Goal: Information Seeking & Learning: Learn about a topic

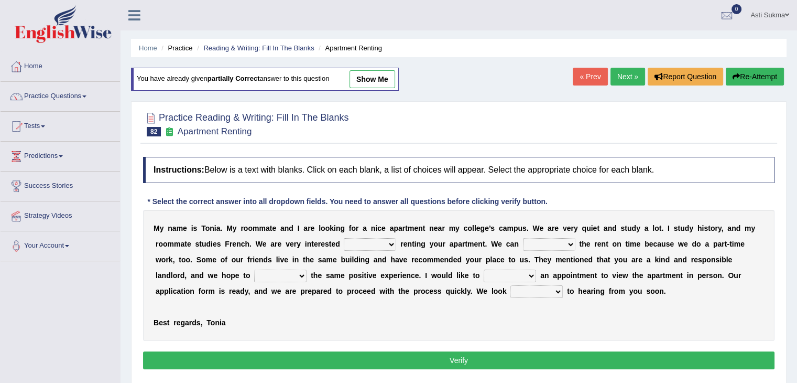
click at [372, 242] on select "for about at in" at bounding box center [370, 244] width 52 height 13
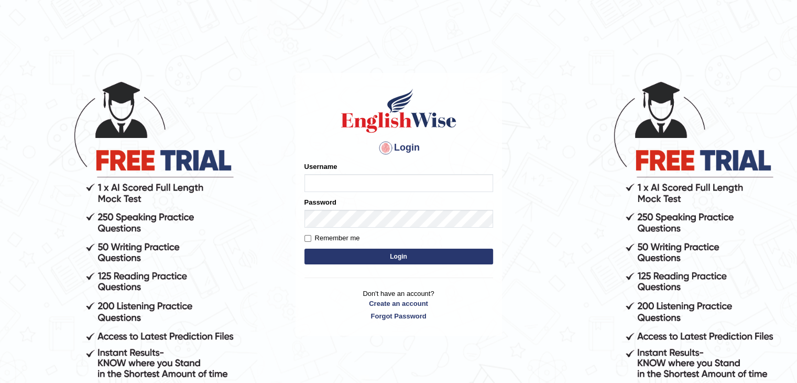
type input "AstiS"
click at [413, 256] on button "Login" at bounding box center [399, 256] width 189 height 16
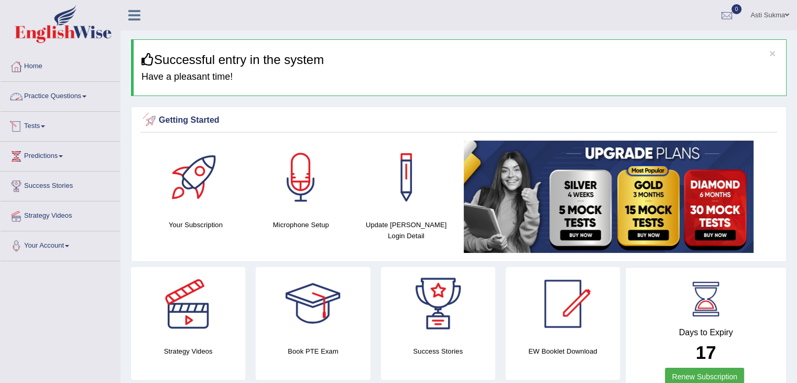
click at [82, 95] on link "Practice Questions" at bounding box center [61, 95] width 120 height 26
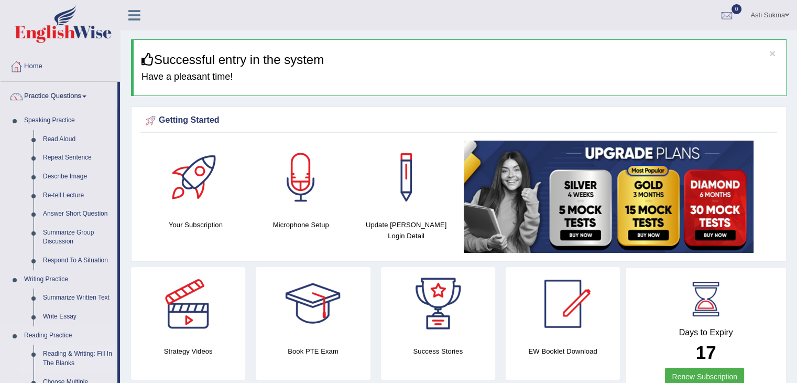
click at [74, 356] on link "Reading & Writing: Fill In The Blanks" at bounding box center [77, 358] width 79 height 28
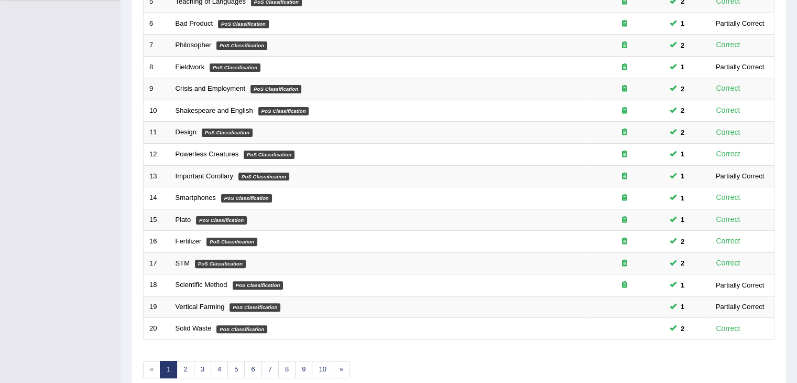
scroll to position [307, 0]
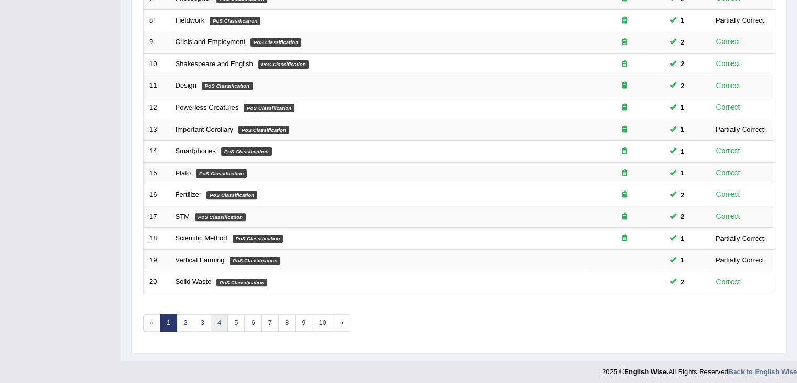
click at [212, 322] on link "4" at bounding box center [219, 322] width 17 height 17
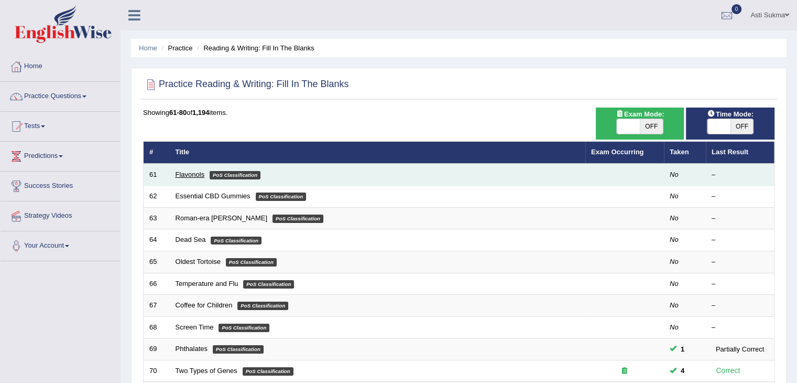
click at [189, 175] on link "Flavonols" at bounding box center [190, 174] width 29 height 8
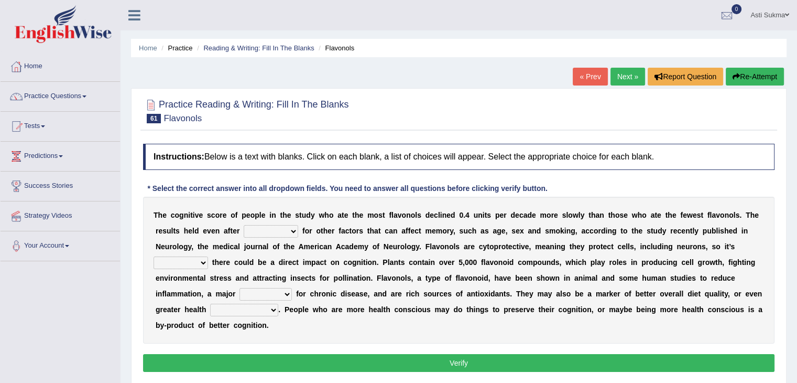
click at [286, 229] on select "consulting adjusting automating advertising" at bounding box center [271, 231] width 55 height 13
click at [244, 225] on select "consulting adjusting automating advertising" at bounding box center [271, 231] width 55 height 13
click at [277, 232] on select "consulting adjusting automating advertising" at bounding box center [271, 231] width 55 height 13
select select "automating"
click at [244, 225] on select "consulting adjusting automating advertising" at bounding box center [271, 231] width 55 height 13
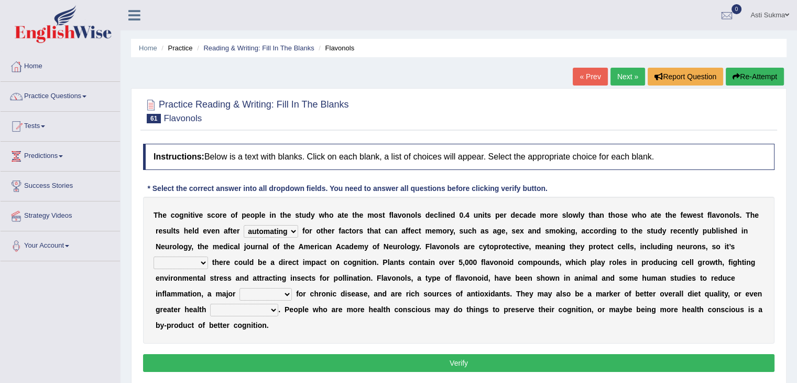
click at [193, 262] on select "irresistible purposeful plausible detrimental" at bounding box center [181, 262] width 55 height 13
select select "purposeful"
click at [154, 256] on select "irresistible purposeful plausible detrimental" at bounding box center [181, 262] width 55 height 13
click at [264, 300] on div "T h e c o g n i t i v e s c o r e o f p e o p l e i n t h e s t u d y w h o a t…" at bounding box center [459, 270] width 632 height 147
click at [265, 288] on select "nuance module fact trigger" at bounding box center [266, 294] width 52 height 13
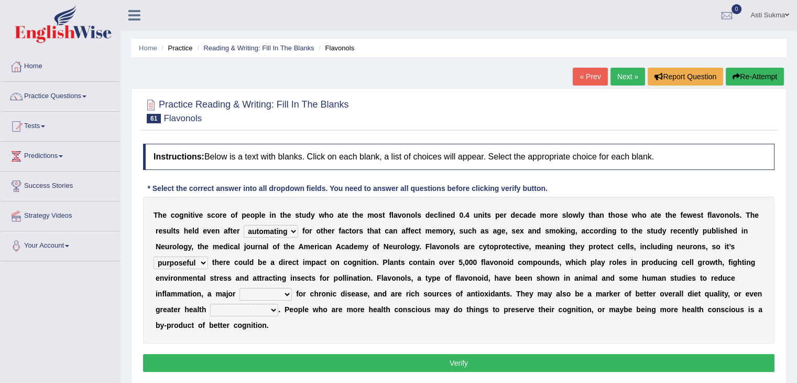
select select "trigger"
click at [240, 288] on select "nuance module fact trigger" at bounding box center [266, 294] width 52 height 13
click at [253, 309] on select "intervention cognition protection consciousness" at bounding box center [244, 310] width 68 height 13
select select "cognition"
click at [210, 304] on select "intervention cognition protection consciousness" at bounding box center [244, 310] width 68 height 13
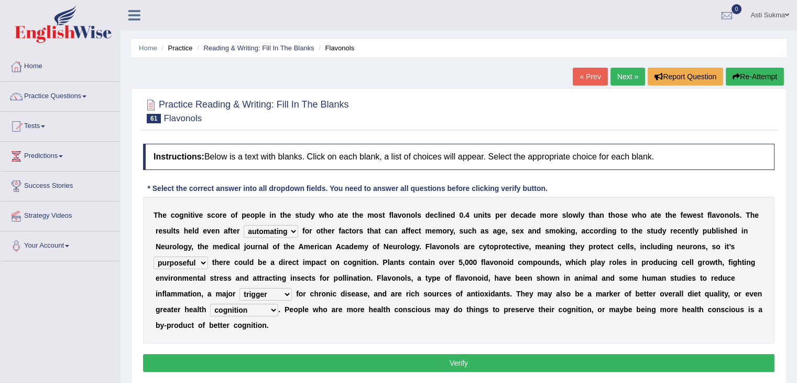
click at [42, 334] on div "Toggle navigation Home Practice Questions Speaking Practice Read Aloud Repeat S…" at bounding box center [398, 272] width 797 height 545
click at [29, 344] on div "Toggle navigation Home Practice Questions Speaking Practice Read Aloud Repeat S…" at bounding box center [398, 272] width 797 height 545
click at [299, 364] on button "Verify" at bounding box center [459, 363] width 632 height 18
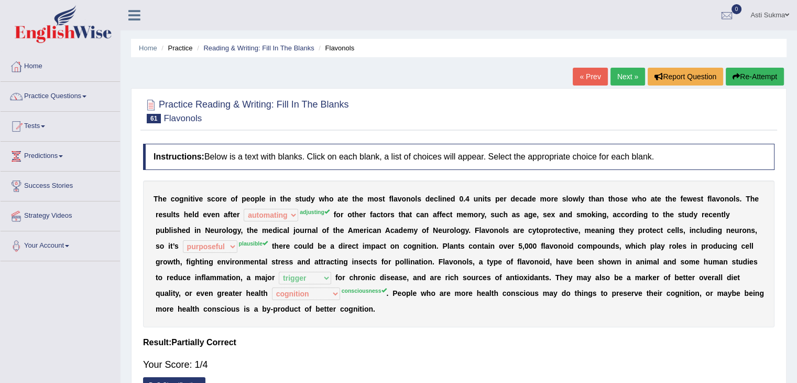
click at [761, 70] on button "Re-Attempt" at bounding box center [755, 77] width 58 height 18
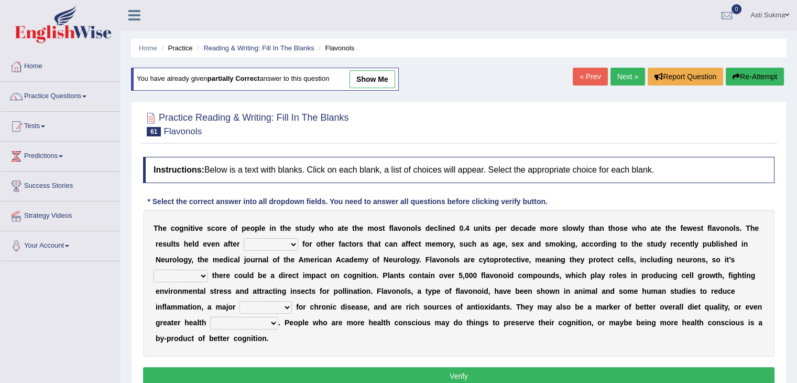
click at [278, 238] on select "consulting adjusting automating advertising" at bounding box center [271, 244] width 55 height 13
select select "adjusting"
click at [244, 238] on select "consulting adjusting automating advertising" at bounding box center [271, 244] width 55 height 13
click at [190, 269] on select "irresistible purposeful plausible detrimental" at bounding box center [181, 275] width 55 height 13
select select "plausible"
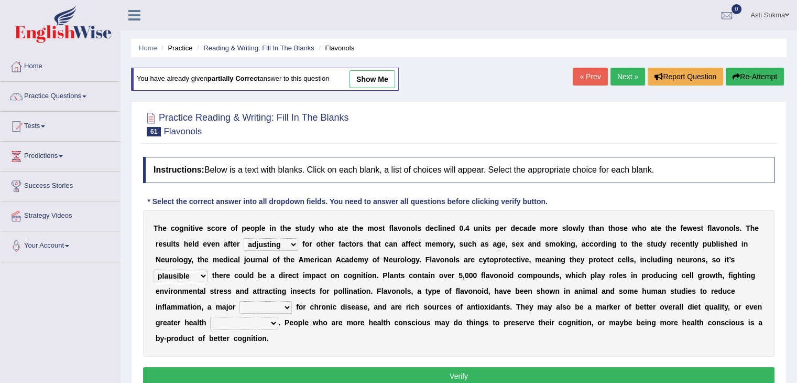
click at [154, 269] on select "irresistible purposeful plausible detrimental" at bounding box center [181, 275] width 55 height 13
click at [263, 311] on select "nuance module fact trigger" at bounding box center [266, 307] width 52 height 13
select select "trigger"
click at [240, 301] on select "nuance module fact trigger" at bounding box center [266, 307] width 52 height 13
click at [257, 321] on select "intervention cognition protection consciousness" at bounding box center [244, 323] width 68 height 13
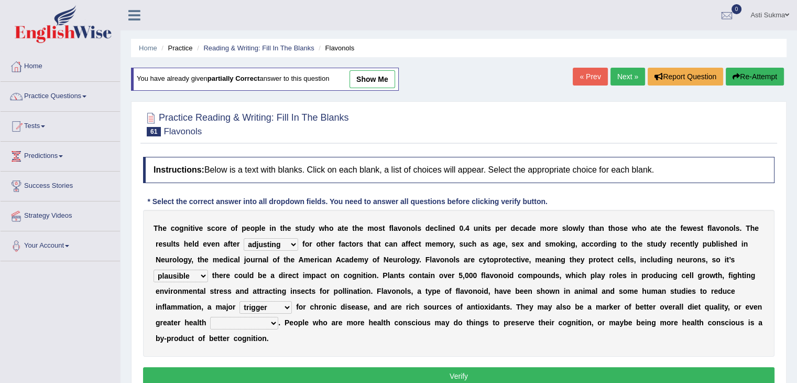
select select "consciousness"
click at [210, 317] on select "intervention cognition protection consciousness" at bounding box center [244, 323] width 68 height 13
click at [298, 368] on button "Verify" at bounding box center [459, 376] width 632 height 18
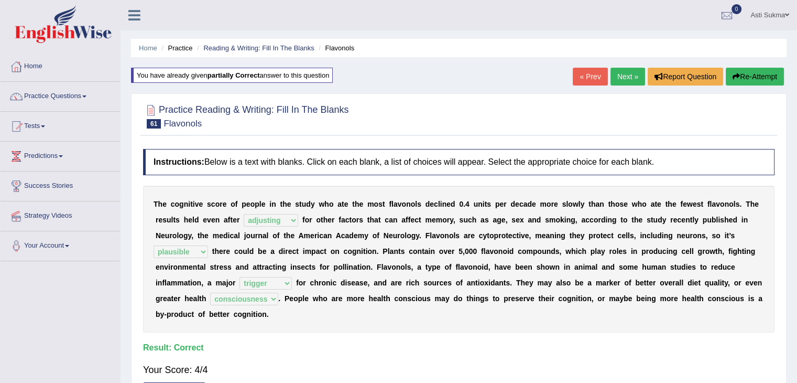
click at [625, 75] on link "Next »" at bounding box center [628, 77] width 35 height 18
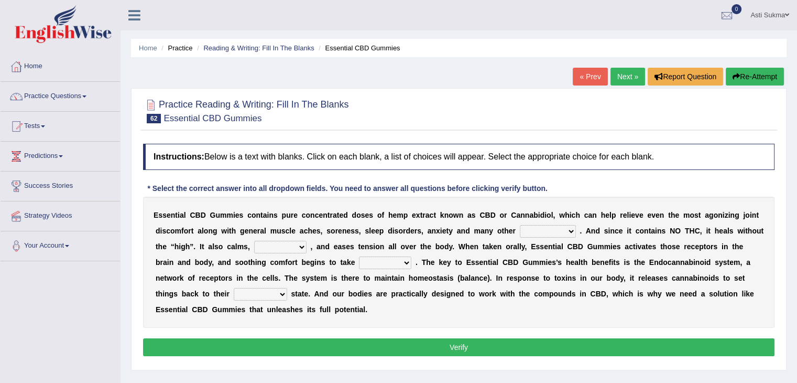
click at [556, 232] on select "pains phenomena poisons ailments" at bounding box center [548, 231] width 56 height 13
click at [51, 338] on div "Toggle navigation Home Practice Questions Speaking Practice Read Aloud Repeat S…" at bounding box center [398, 272] width 797 height 545
click at [535, 231] on select "pains phenomena poisons ailments" at bounding box center [548, 231] width 56 height 13
select select "ailments"
click at [520, 225] on select "pains phenomena poisons ailments" at bounding box center [548, 231] width 56 height 13
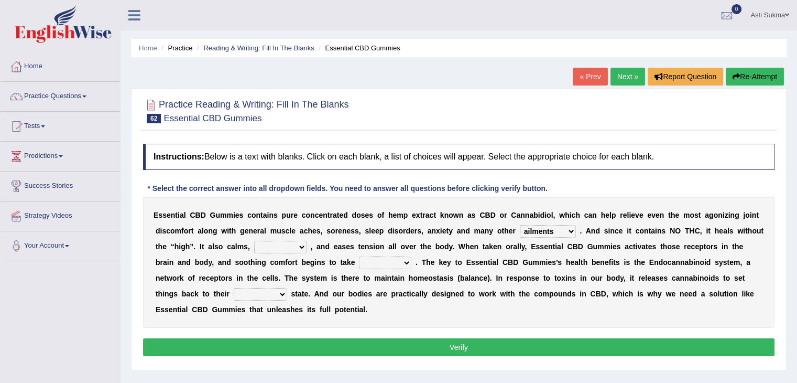
click at [554, 228] on select "pains phenomena poisons ailments" at bounding box center [548, 231] width 56 height 13
click at [319, 271] on div "E s s e n t i a l C B D G u m m i e s c o n t a i n s p u r e c o n c e n t r a…" at bounding box center [459, 262] width 632 height 131
click at [294, 246] on select "excites relaxes cures digests" at bounding box center [280, 247] width 52 height 13
select select "relaxes"
click at [254, 241] on select "excites relaxes cures digests" at bounding box center [280, 247] width 52 height 13
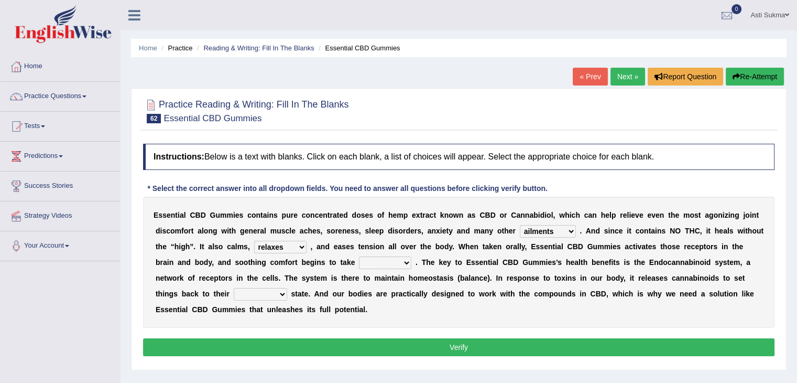
click at [383, 263] on select "it formation in form" at bounding box center [385, 262] width 52 height 13
click at [39, 329] on div "Toggle navigation Home Practice Questions Speaking Practice Read Aloud Repeat S…" at bounding box center [398, 272] width 797 height 545
click at [17, 330] on div "Toggle navigation Home Practice Questions Speaking Practice Read Aloud Repeat S…" at bounding box center [398, 272] width 797 height 545
click at [397, 262] on select "it formation in form" at bounding box center [385, 262] width 52 height 13
click at [80, 302] on div "Toggle navigation Home Practice Questions Speaking Practice Read Aloud Repeat S…" at bounding box center [398, 272] width 797 height 545
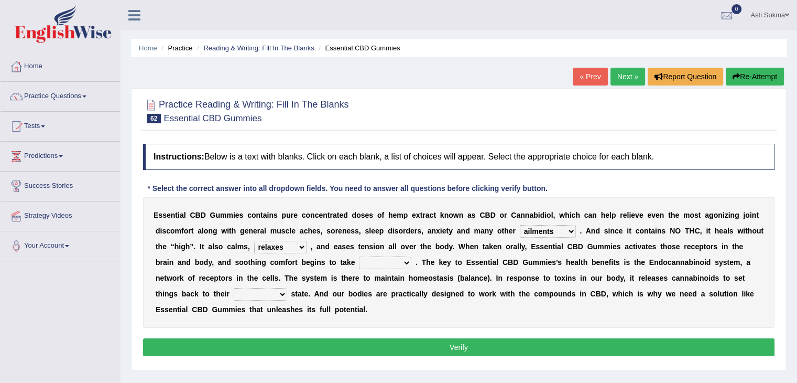
click at [405, 256] on select "it formation in form" at bounding box center [385, 262] width 52 height 13
click at [392, 263] on select "it formation in form" at bounding box center [385, 262] width 52 height 13
select select "form"
click at [359, 256] on select "it formation in form" at bounding box center [385, 262] width 52 height 13
click at [253, 292] on select "new next substantial natural" at bounding box center [260, 294] width 53 height 13
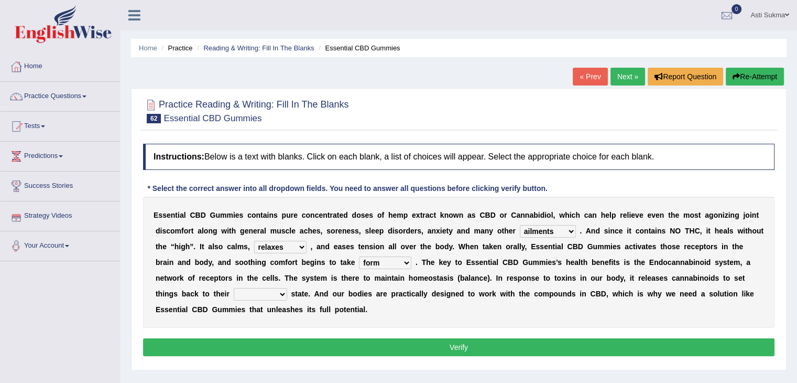
click at [68, 334] on div "Toggle navigation Home Practice Questions Speaking Practice Read Aloud Repeat S…" at bounding box center [398, 272] width 797 height 545
click at [14, 321] on div "Toggle navigation Home Practice Questions Speaking Practice Read Aloud Repeat S…" at bounding box center [398, 272] width 797 height 545
click at [243, 298] on select "new next substantial natural" at bounding box center [260, 294] width 53 height 13
select select "new"
click at [234, 288] on select "new next substantial natural" at bounding box center [260, 294] width 53 height 13
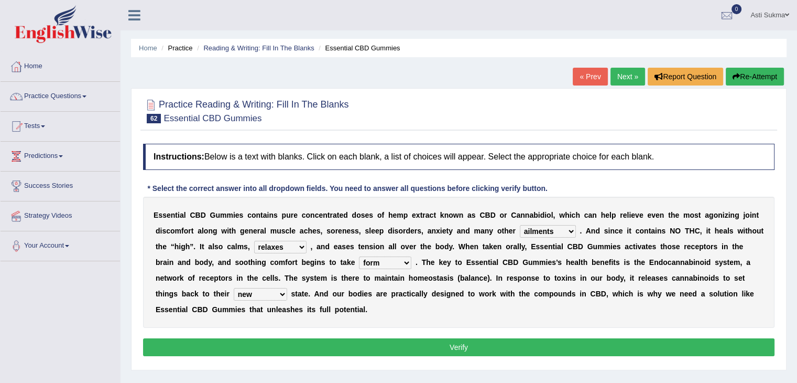
click at [311, 343] on button "Verify" at bounding box center [459, 347] width 632 height 18
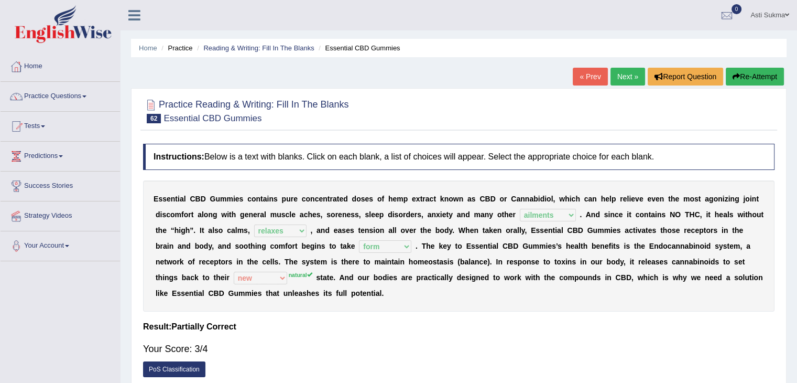
click at [631, 81] on link "Next »" at bounding box center [628, 77] width 35 height 18
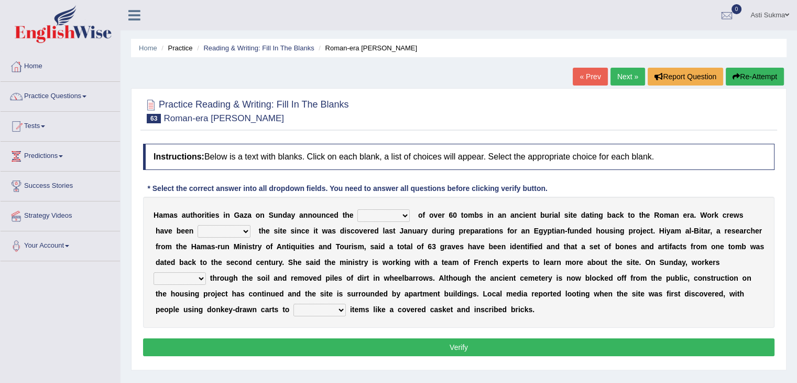
click at [386, 212] on select "downturn discovery creation disability" at bounding box center [384, 215] width 52 height 13
click at [46, 314] on div "Toggle navigation Home Practice Questions Speaking Practice Read Aloud Repeat S…" at bounding box center [398, 272] width 797 height 545
click at [373, 216] on select "downturn discovery creation disability" at bounding box center [384, 215] width 52 height 13
click at [438, 254] on div "H a m a s a u t h o r i t i e s i n G a z a o n S u n d a y a n n o u n c e d t…" at bounding box center [459, 262] width 632 height 131
click at [384, 206] on div "H a m a s a u t h o r i t i e s i n G a z a o n S u n d a y a n n o u n c e d t…" at bounding box center [459, 262] width 632 height 131
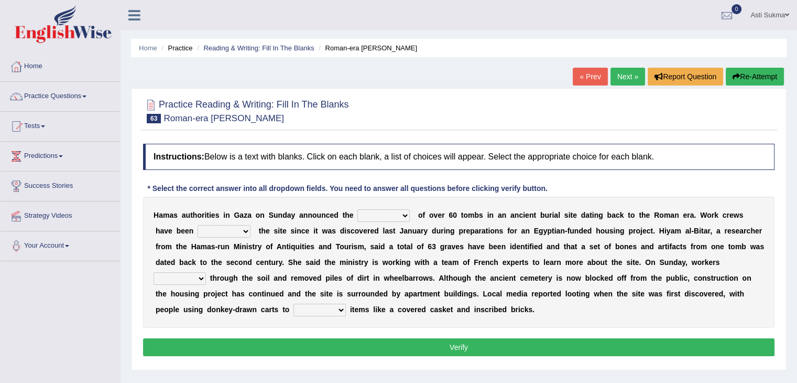
click at [377, 215] on select "downturn discovery creation disability" at bounding box center [384, 215] width 52 height 13
select select "creation"
click at [358, 209] on select "downturn discovery creation disability" at bounding box center [384, 215] width 52 height 13
click at [210, 233] on select "destroying heralding excavating founding" at bounding box center [224, 231] width 53 height 13
select select "excavating"
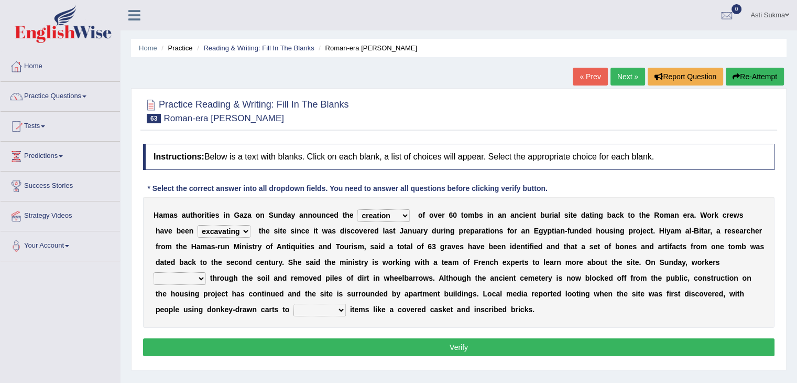
click at [198, 225] on select "destroying heralding excavating founding" at bounding box center [224, 231] width 53 height 13
